Goal: Task Accomplishment & Management: Use online tool/utility

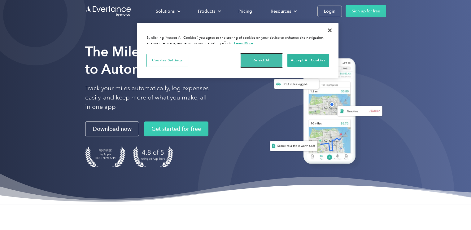
click at [266, 59] on button "Reject All" at bounding box center [262, 60] width 42 height 13
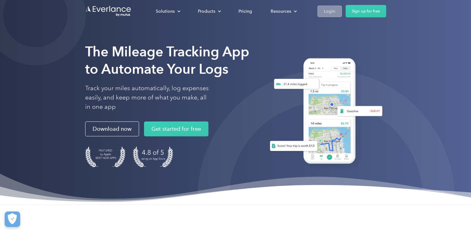
click at [331, 12] on div "Login" at bounding box center [329, 11] width 11 height 8
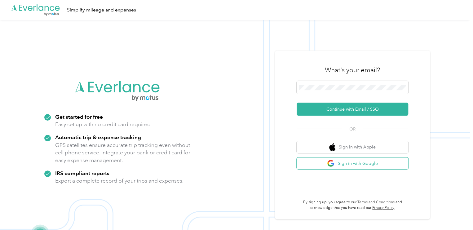
click at [348, 163] on button "Sign in with Google" at bounding box center [353, 163] width 112 height 12
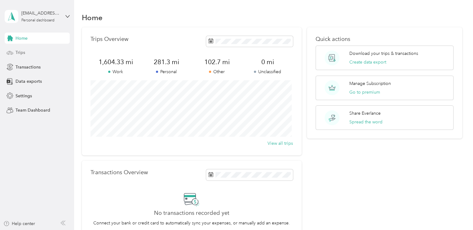
click at [23, 53] on span "Trips" at bounding box center [20, 52] width 10 height 7
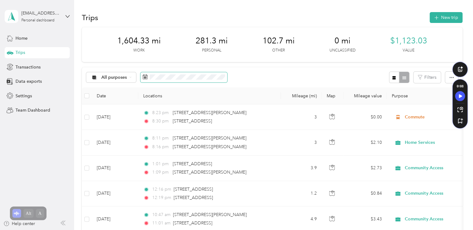
click at [146, 78] on rect at bounding box center [146, 78] width 1 height 1
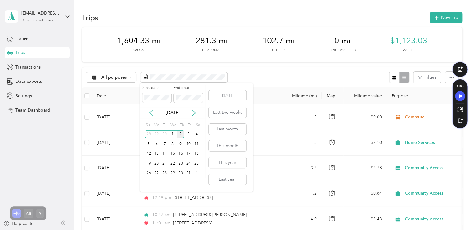
click at [153, 113] on icon at bounding box center [151, 113] width 6 height 6
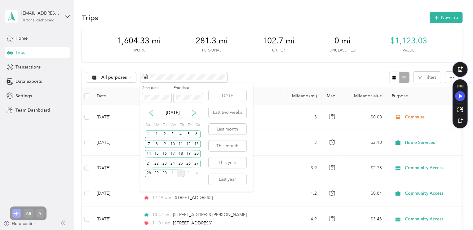
click at [153, 113] on icon at bounding box center [151, 113] width 6 height 6
click at [195, 112] on icon at bounding box center [193, 113] width 3 height 6
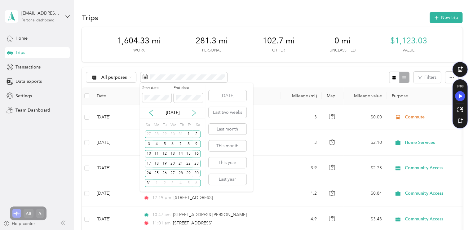
click at [195, 112] on icon at bounding box center [193, 113] width 3 height 6
click at [157, 135] on div "1" at bounding box center [157, 135] width 8 height 8
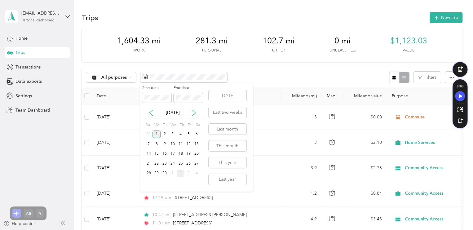
click at [157, 133] on div "1" at bounding box center [157, 135] width 8 height 8
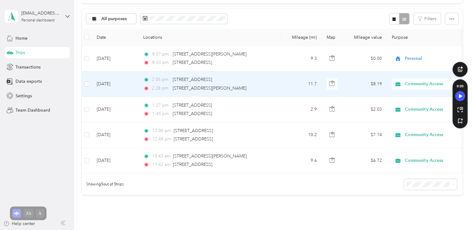
scroll to position [62, 0]
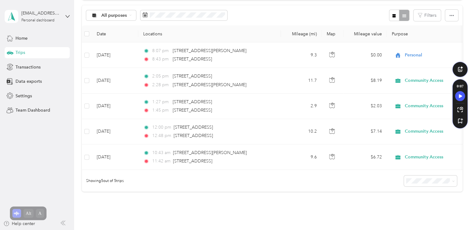
click at [402, 34] on th "Purpose" at bounding box center [430, 33] width 87 height 17
click at [400, 34] on th "Purpose" at bounding box center [430, 33] width 87 height 17
click at [369, 36] on th "Mileage value" at bounding box center [364, 33] width 43 height 17
click at [331, 35] on th "Map" at bounding box center [333, 33] width 22 height 17
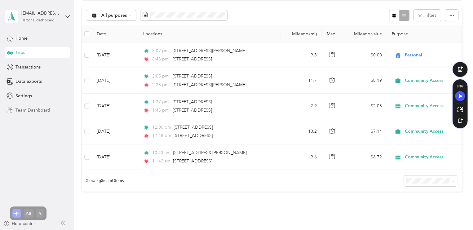
click at [29, 110] on span "Team Dashboard" at bounding box center [32, 110] width 35 height 7
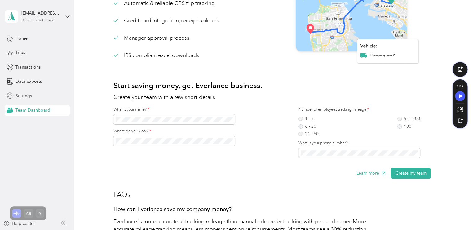
click at [27, 97] on span "Settings" at bounding box center [23, 96] width 16 height 7
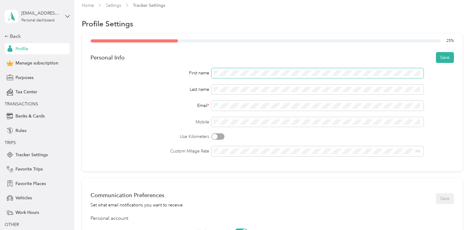
scroll to position [1, 0]
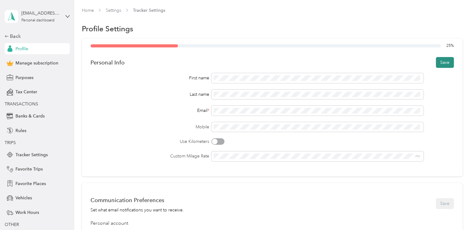
click at [440, 60] on button "Save" at bounding box center [445, 62] width 18 height 11
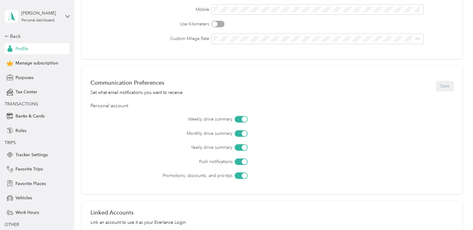
scroll to position [125, 0]
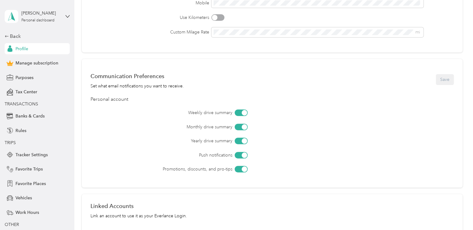
click at [442, 79] on div "Communication Preferences Set what email notifications you want to receive. Save" at bounding box center [272, 80] width 363 height 20
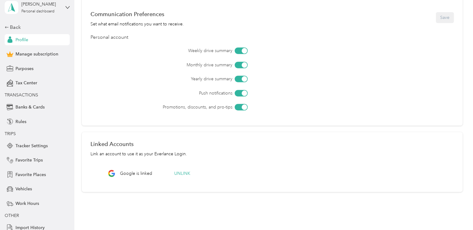
scroll to position [0, 0]
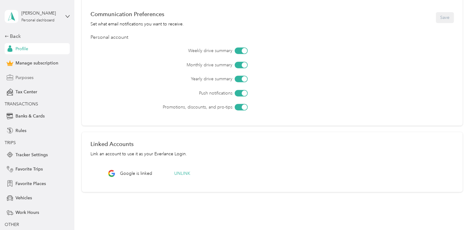
click at [25, 78] on span "Purposes" at bounding box center [24, 77] width 18 height 7
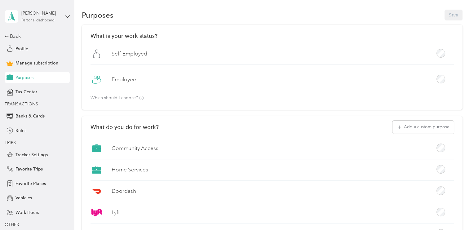
scroll to position [187, 0]
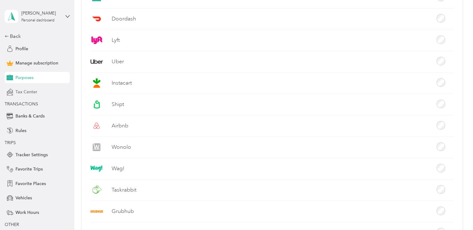
click at [29, 93] on span "Tax Center" at bounding box center [26, 92] width 22 height 7
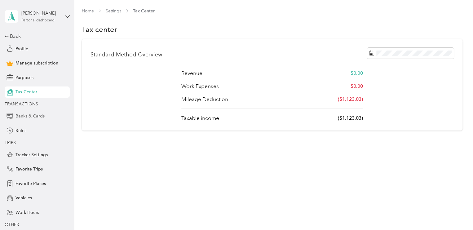
click at [27, 117] on span "Banks & Cards" at bounding box center [29, 116] width 29 height 7
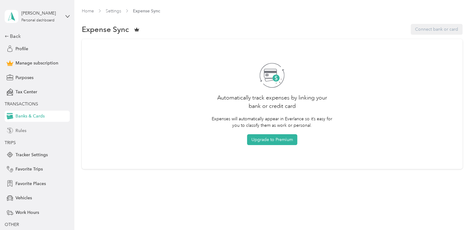
click at [21, 131] on span "Rules" at bounding box center [20, 130] width 11 height 7
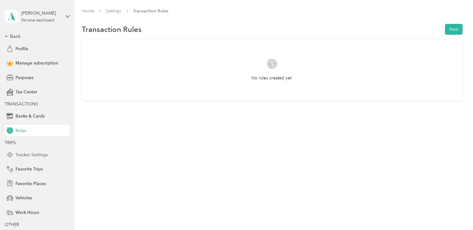
click at [33, 154] on span "Tracker Settings" at bounding box center [31, 155] width 32 height 7
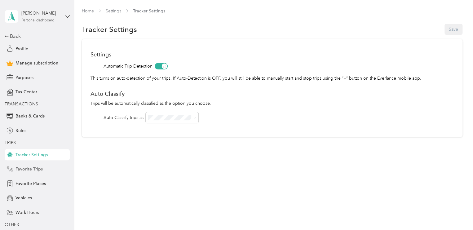
click at [33, 170] on span "Favorite Trips" at bounding box center [28, 169] width 27 height 7
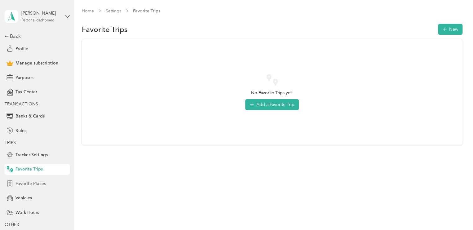
click at [27, 184] on span "Favorite Places" at bounding box center [30, 183] width 30 height 7
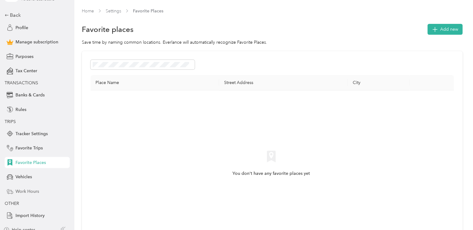
scroll to position [27, 0]
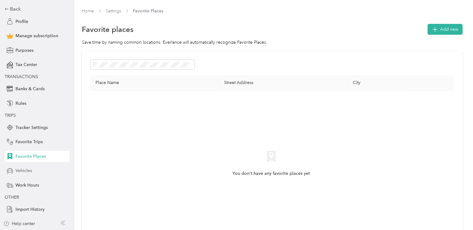
click at [20, 169] on span "Vehicles" at bounding box center [23, 170] width 16 height 7
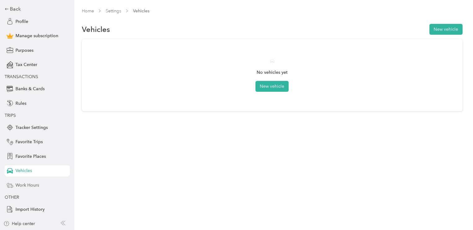
click at [27, 185] on span "Work Hours" at bounding box center [27, 185] width 24 height 7
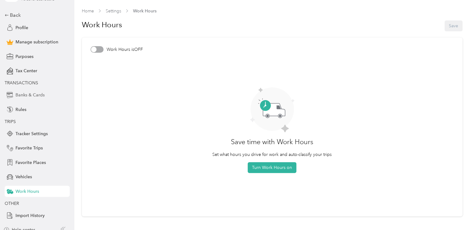
scroll to position [27, 0]
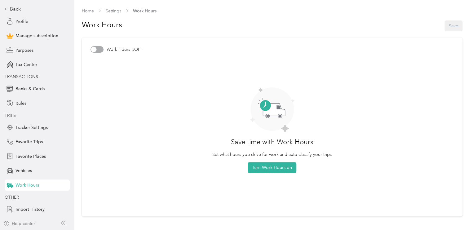
click at [20, 223] on div "Help center" at bounding box center [19, 223] width 32 height 7
click at [5, 11] on icon at bounding box center [7, 9] width 4 height 4
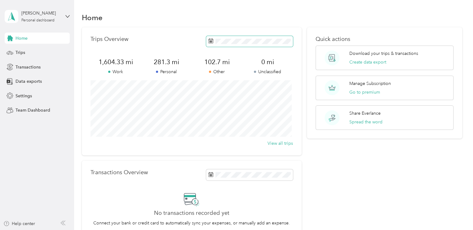
click at [209, 42] on rect at bounding box center [209, 42] width 1 height 1
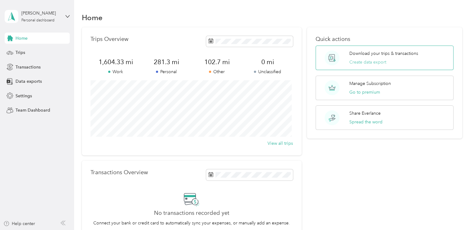
click at [368, 62] on button "Create data export" at bounding box center [367, 62] width 37 height 7
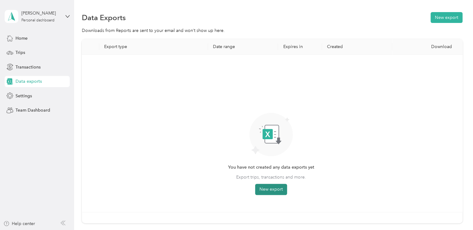
click at [269, 190] on button "New export" at bounding box center [271, 189] width 32 height 11
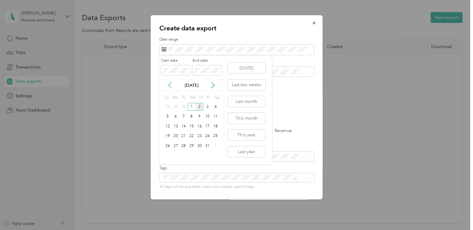
click at [170, 85] on icon at bounding box center [170, 85] width 6 height 6
click at [212, 85] on icon at bounding box center [213, 85] width 6 height 6
click at [169, 85] on icon at bounding box center [170, 85] width 6 height 6
click at [214, 84] on icon at bounding box center [213, 85] width 6 height 6
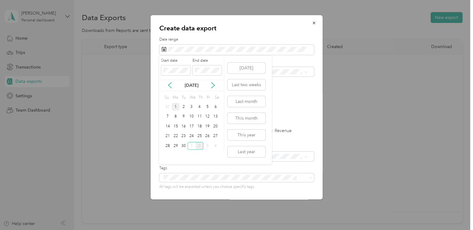
click at [175, 106] on div "1" at bounding box center [176, 107] width 8 height 8
click at [212, 86] on icon at bounding box center [213, 85] width 6 height 6
click at [170, 85] on icon at bounding box center [170, 85] width 6 height 6
click at [199, 106] on div "2" at bounding box center [200, 107] width 8 height 8
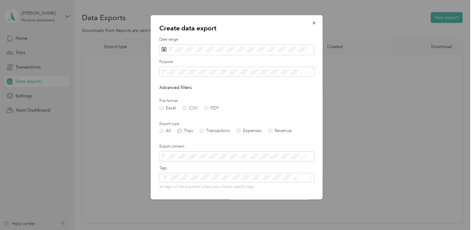
click at [179, 131] on label "Trips" at bounding box center [185, 131] width 16 height 4
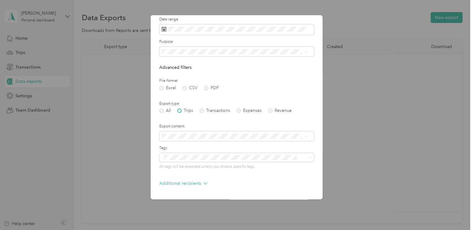
scroll to position [31, 0]
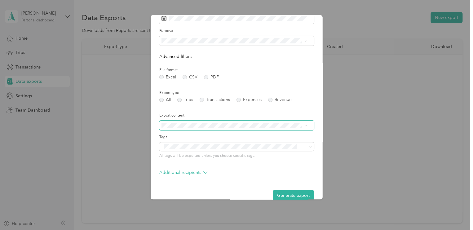
click at [305, 127] on icon at bounding box center [305, 125] width 3 height 3
click at [301, 147] on li "Summary and full trips list" at bounding box center [234, 147] width 150 height 11
click at [155, 168] on div "Create data export Date range Purpose Advanced filters File format Excel CSV PD…" at bounding box center [237, 107] width 172 height 184
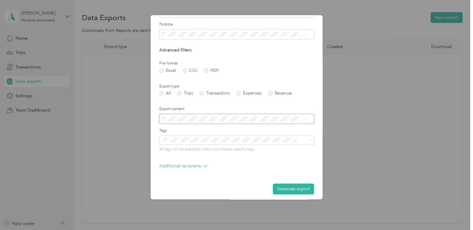
scroll to position [41, 0]
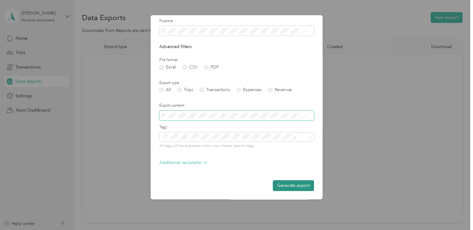
click at [284, 184] on button "Generate export" at bounding box center [293, 185] width 41 height 11
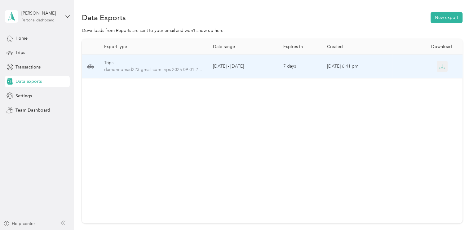
click at [441, 68] on icon "button" at bounding box center [442, 66] width 2 height 4
